Goal: Navigation & Orientation: Find specific page/section

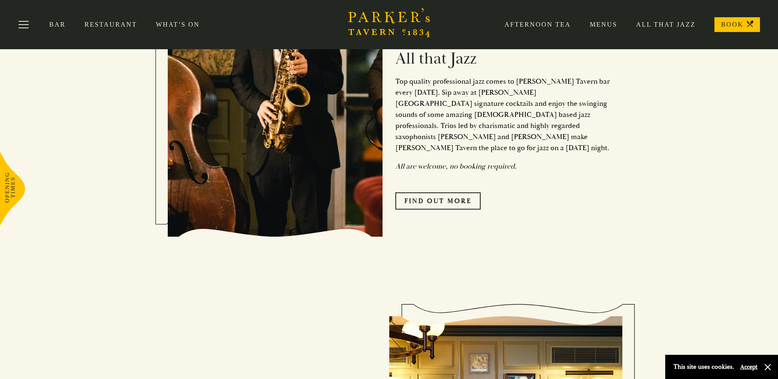
scroll to position [159, 0]
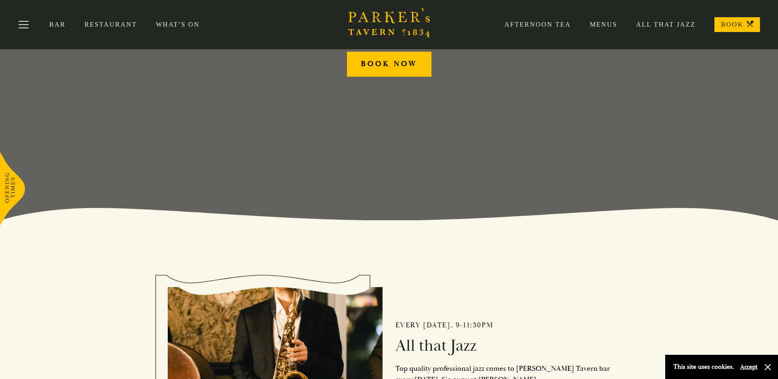
click at [610, 26] on link "Menus" at bounding box center [594, 24] width 46 height 8
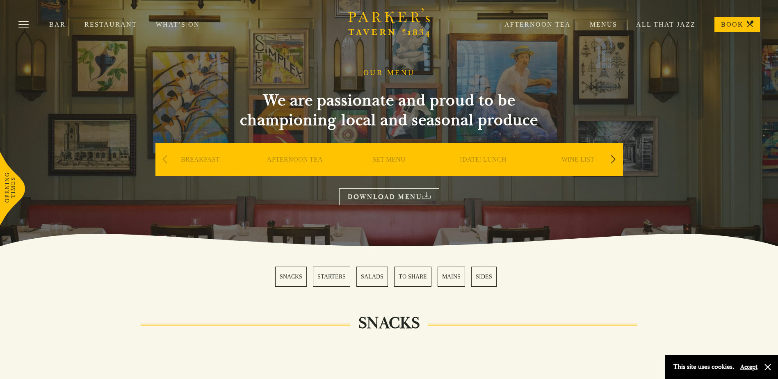
click at [613, 155] on div "Next slide" at bounding box center [613, 159] width 11 height 18
click at [613, 156] on div "Next slide" at bounding box center [613, 159] width 11 height 18
click at [615, 159] on div "Next slide" at bounding box center [613, 159] width 11 height 18
